Goal: Information Seeking & Learning: Check status

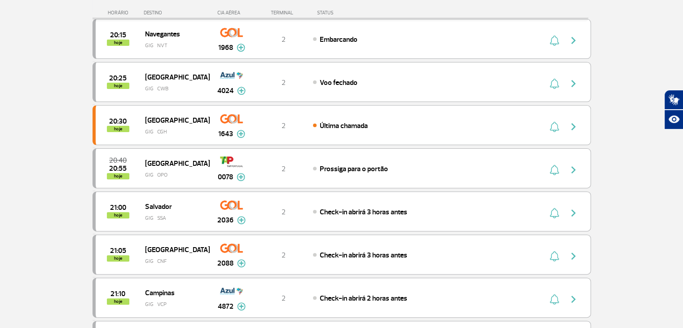
scroll to position [269, 0]
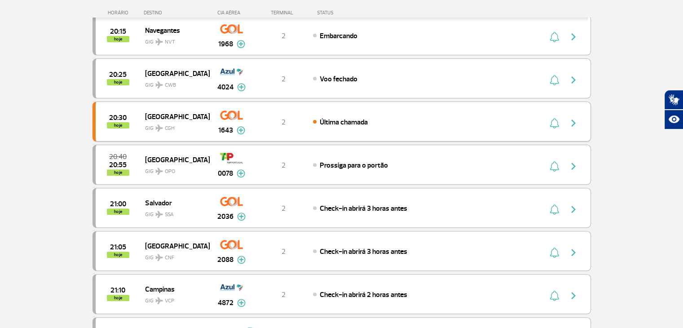
click at [576, 126] on img "button" at bounding box center [573, 123] width 11 height 11
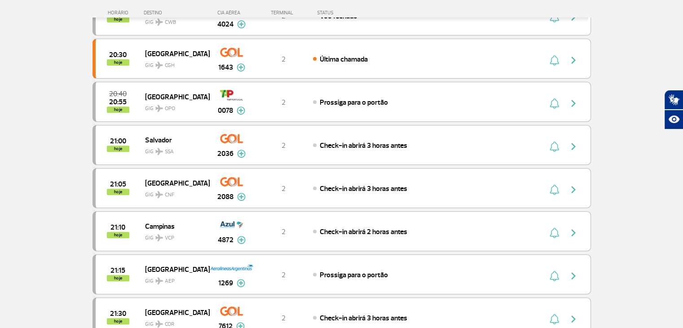
scroll to position [350, 0]
